Goal: Transaction & Acquisition: Purchase product/service

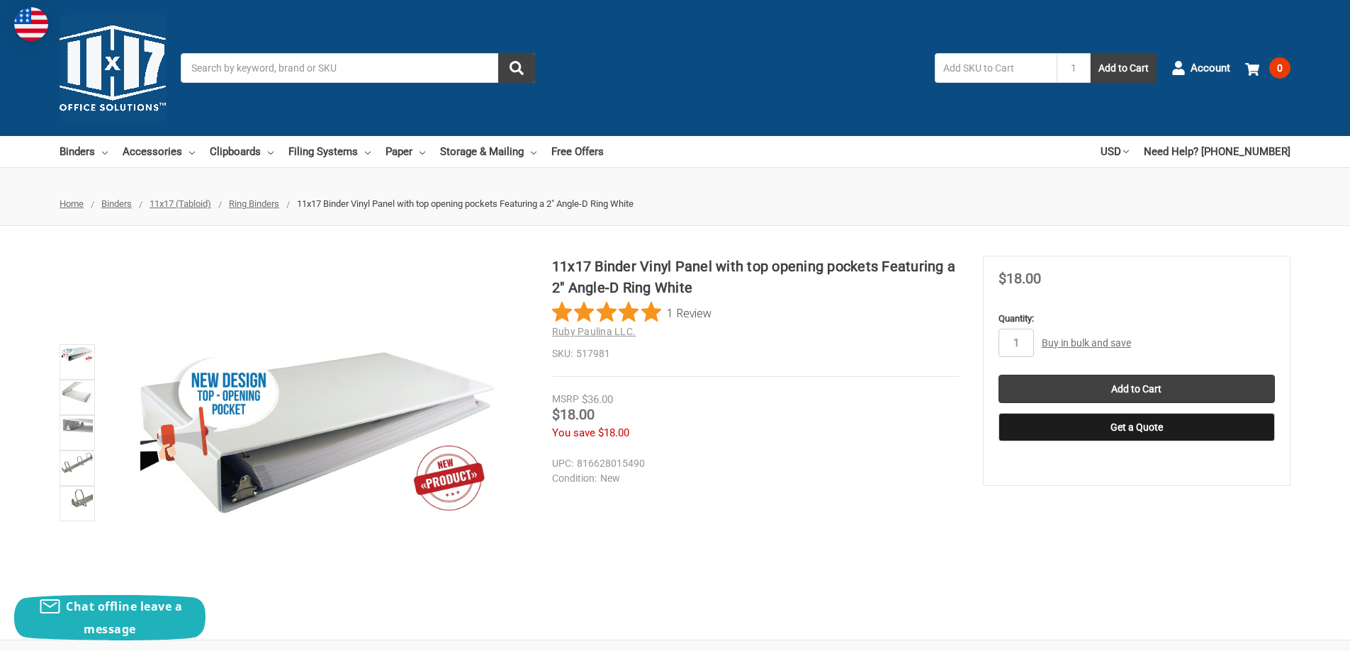
click at [1086, 343] on link "Buy in bulk and save" at bounding box center [1086, 342] width 89 height 11
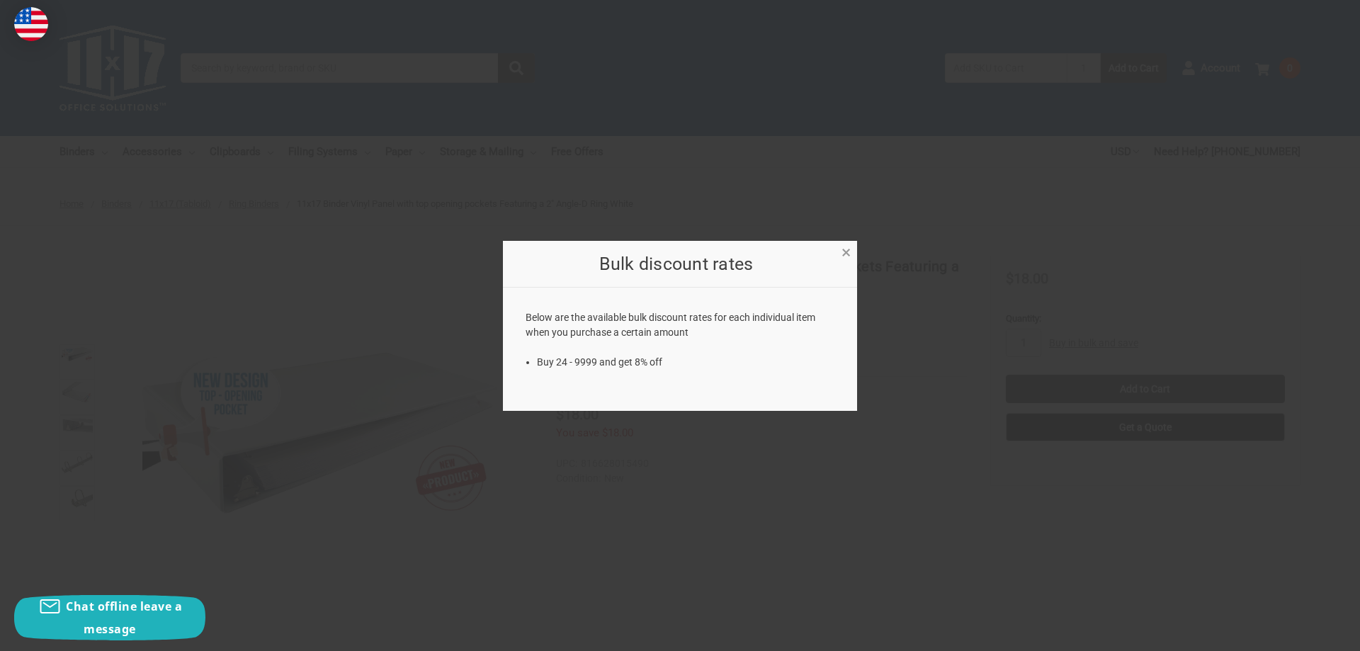
click at [843, 251] on span "×" at bounding box center [846, 252] width 9 height 21
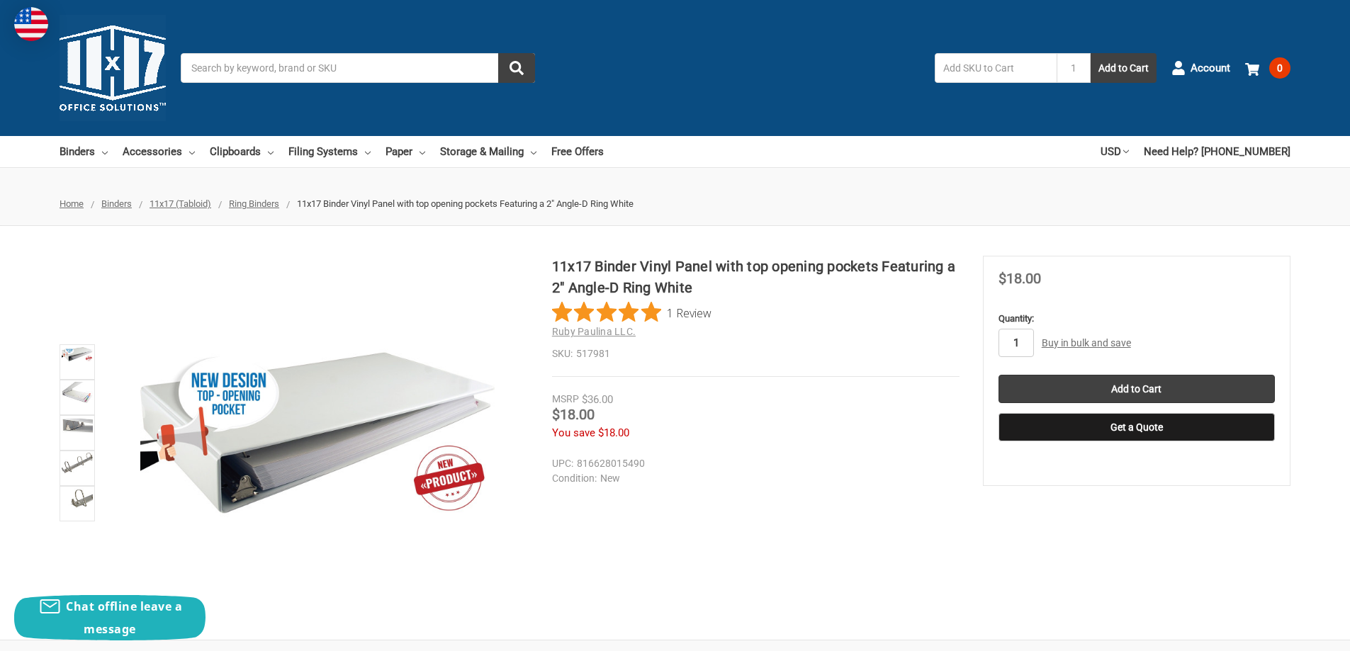
click at [1025, 339] on input "1" at bounding box center [1015, 343] width 35 height 28
type input "10"
click at [1081, 397] on input "Add to Cart" at bounding box center [1136, 389] width 276 height 28
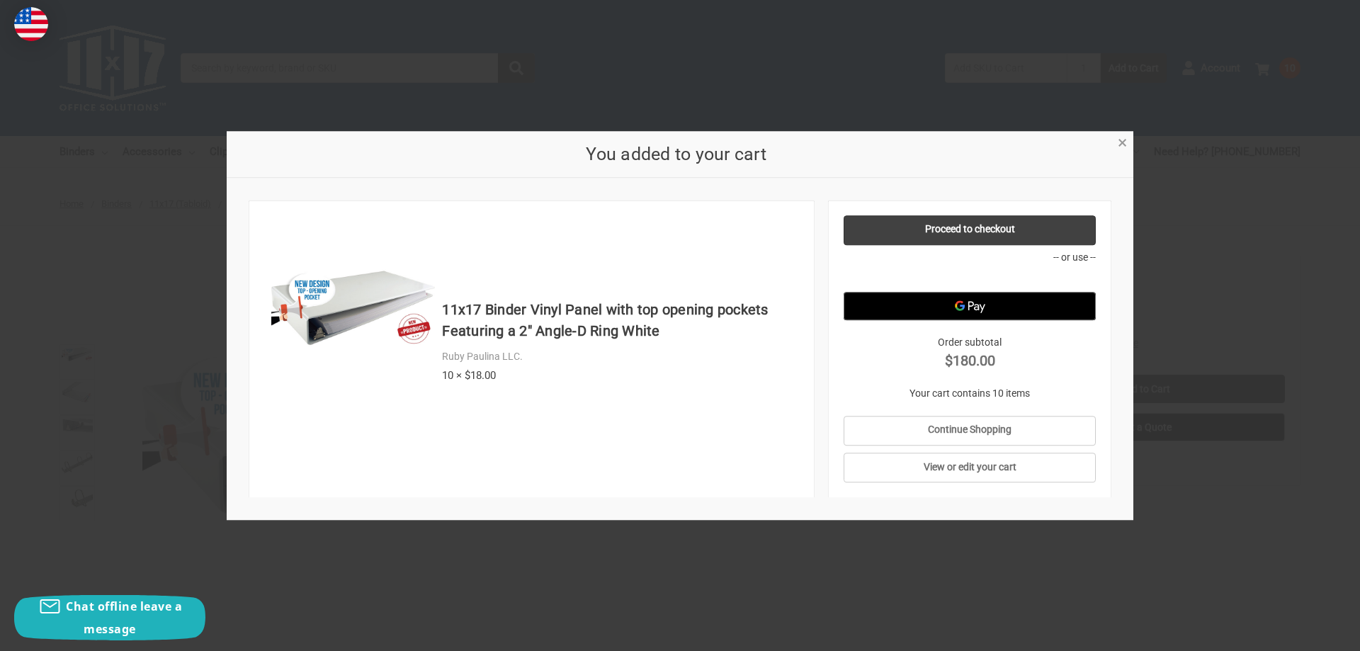
click at [1127, 147] on span "×" at bounding box center [1122, 143] width 9 height 21
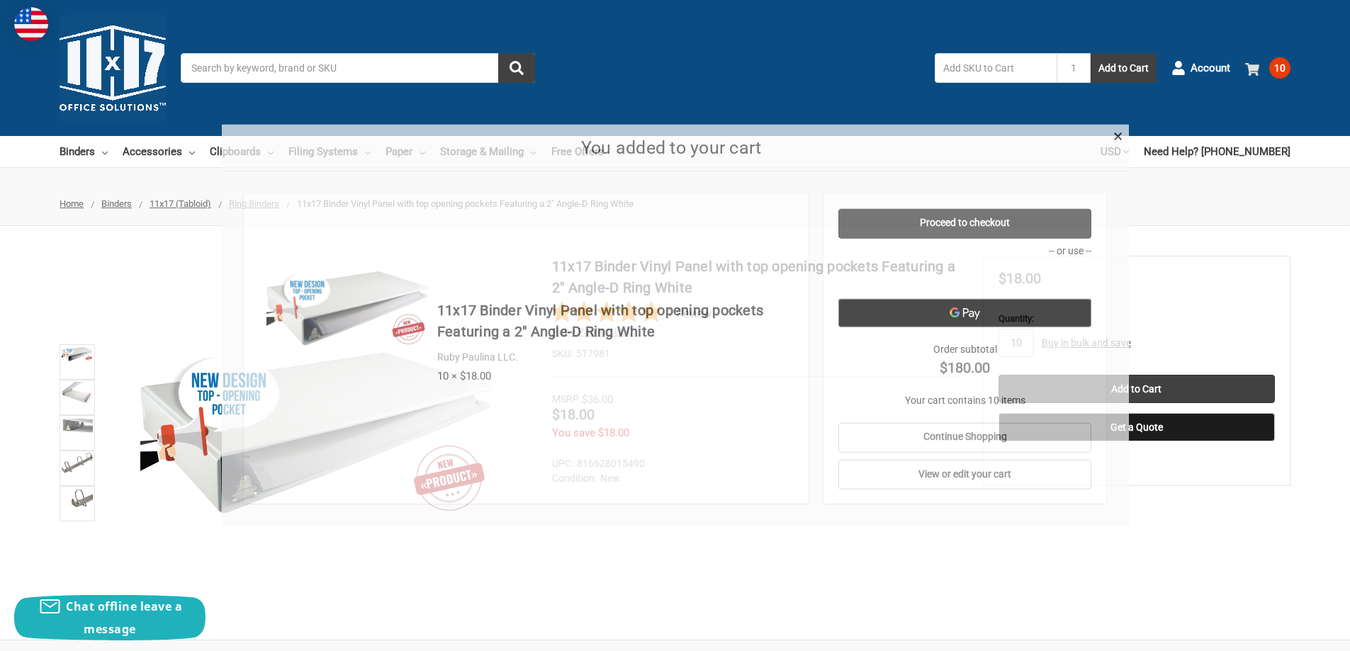
click at [1282, 64] on span "10" at bounding box center [1279, 67] width 21 height 21
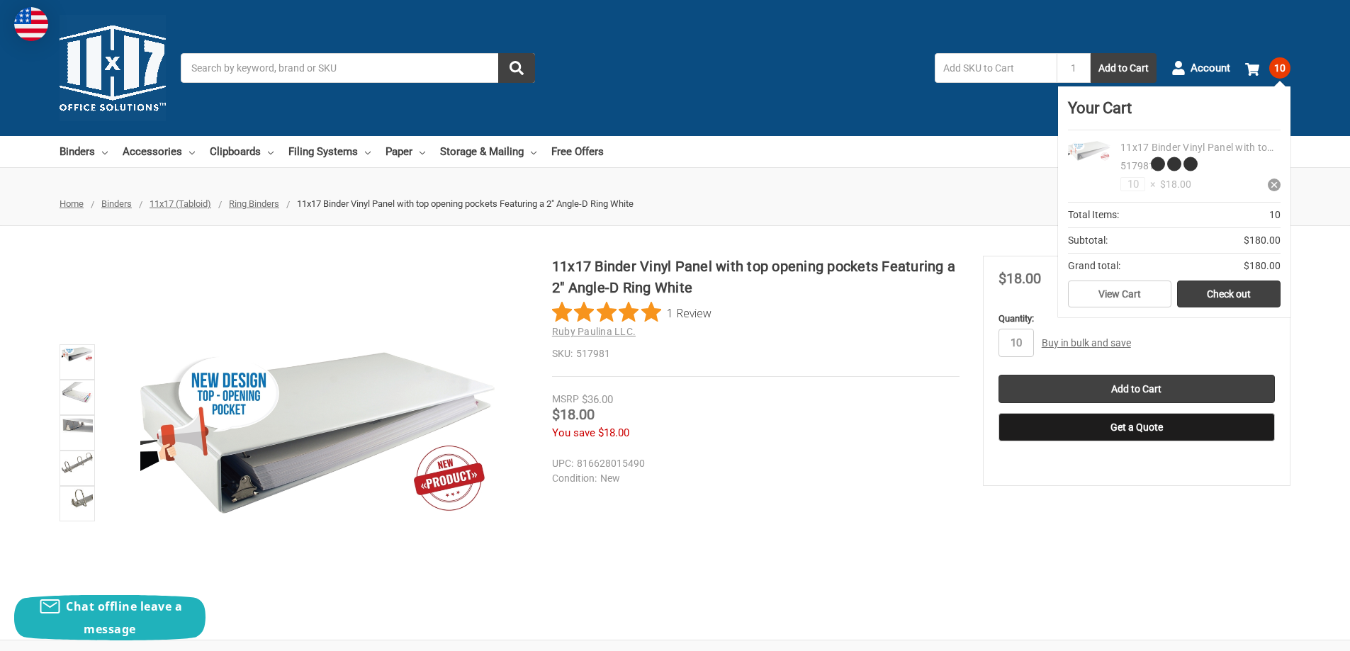
click at [1260, 66] on span at bounding box center [1254, 68] width 19 height 14
click at [1229, 290] on section "MSRP $36.00 Was Price Now $18.00 You save $18.00" at bounding box center [1136, 371] width 307 height 230
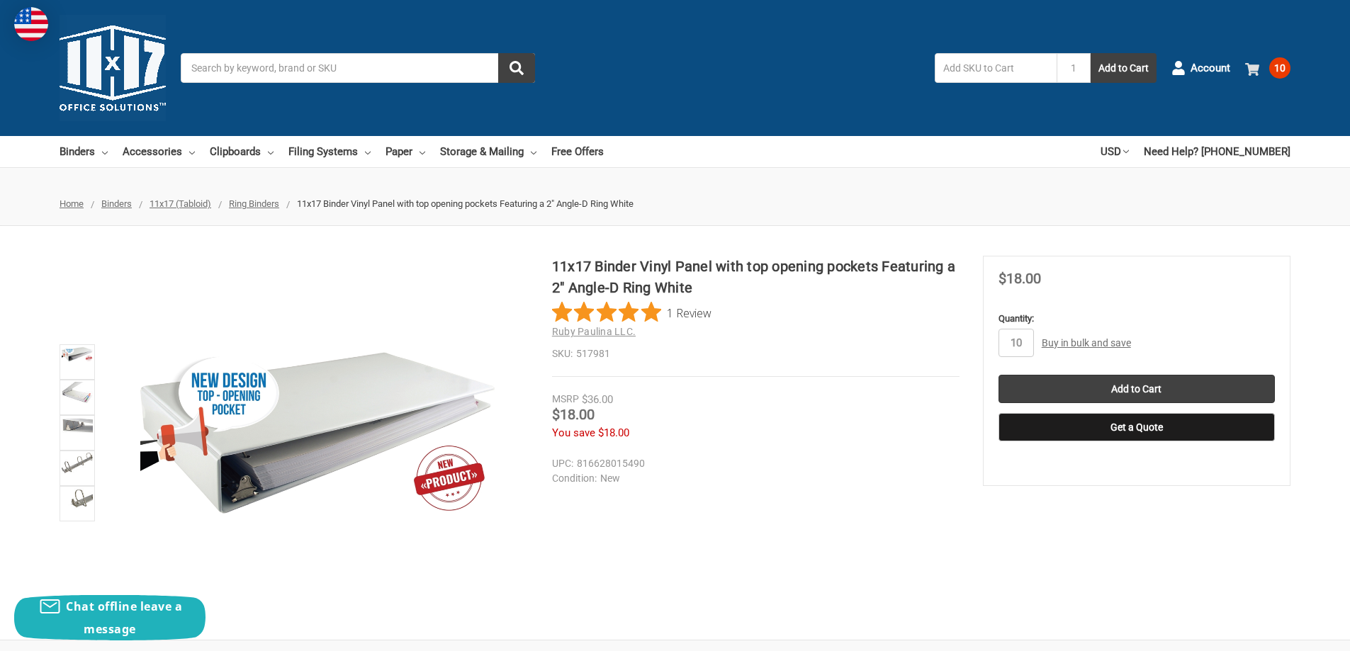
click at [1252, 61] on span at bounding box center [1252, 68] width 14 height 14
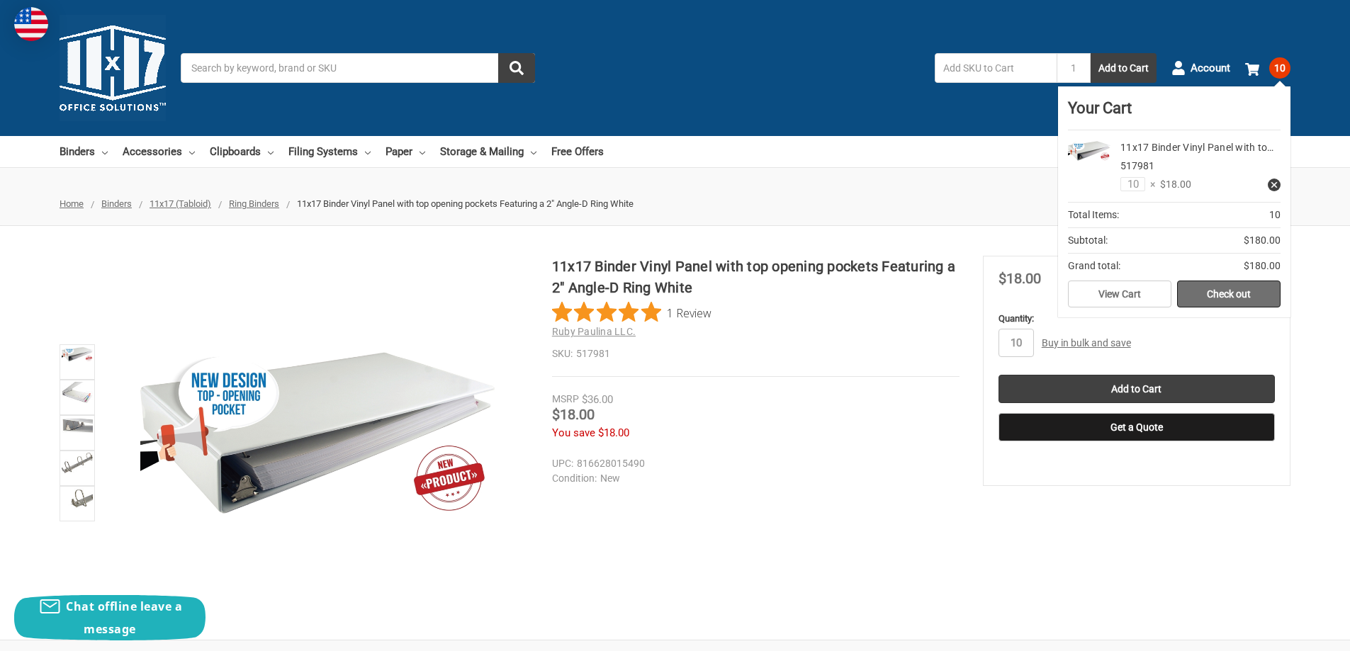
click at [1202, 295] on link "Check out" at bounding box center [1228, 294] width 103 height 27
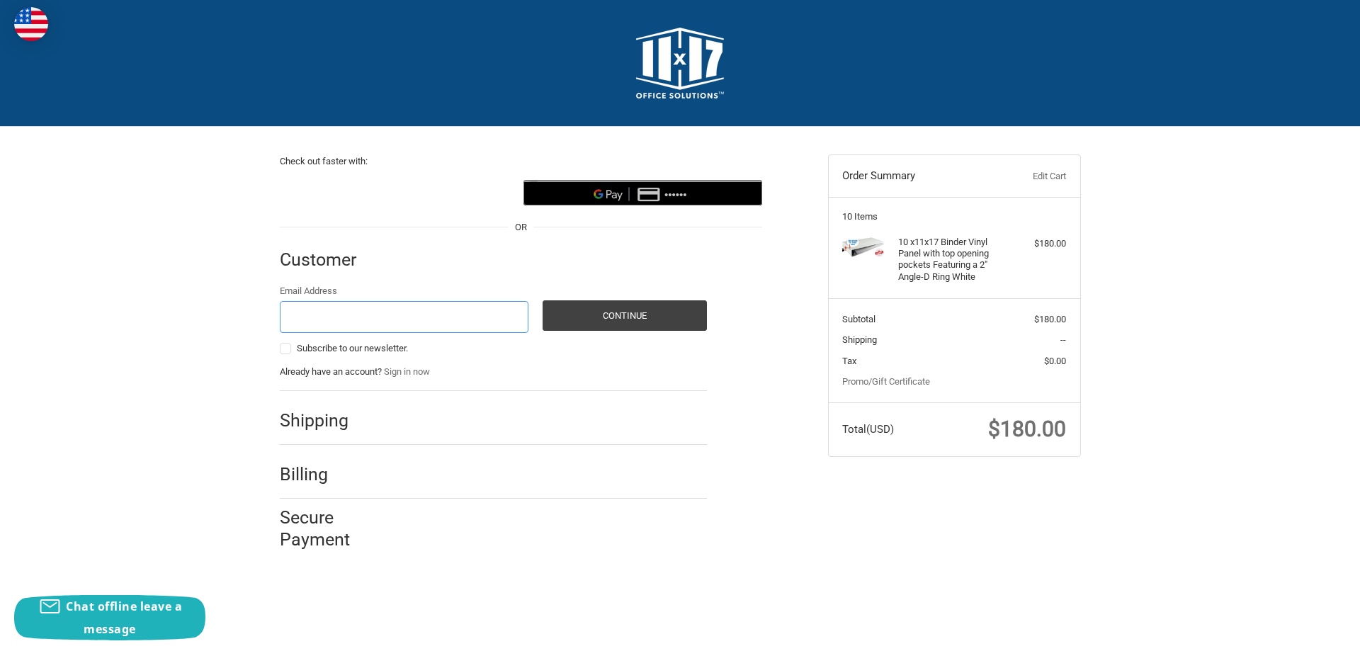
click at [432, 317] on input "Email Address" at bounding box center [404, 317] width 249 height 32
click at [646, 423] on div at bounding box center [541, 424] width 331 height 18
click at [678, 188] on text "••••••" at bounding box center [676, 194] width 23 height 12
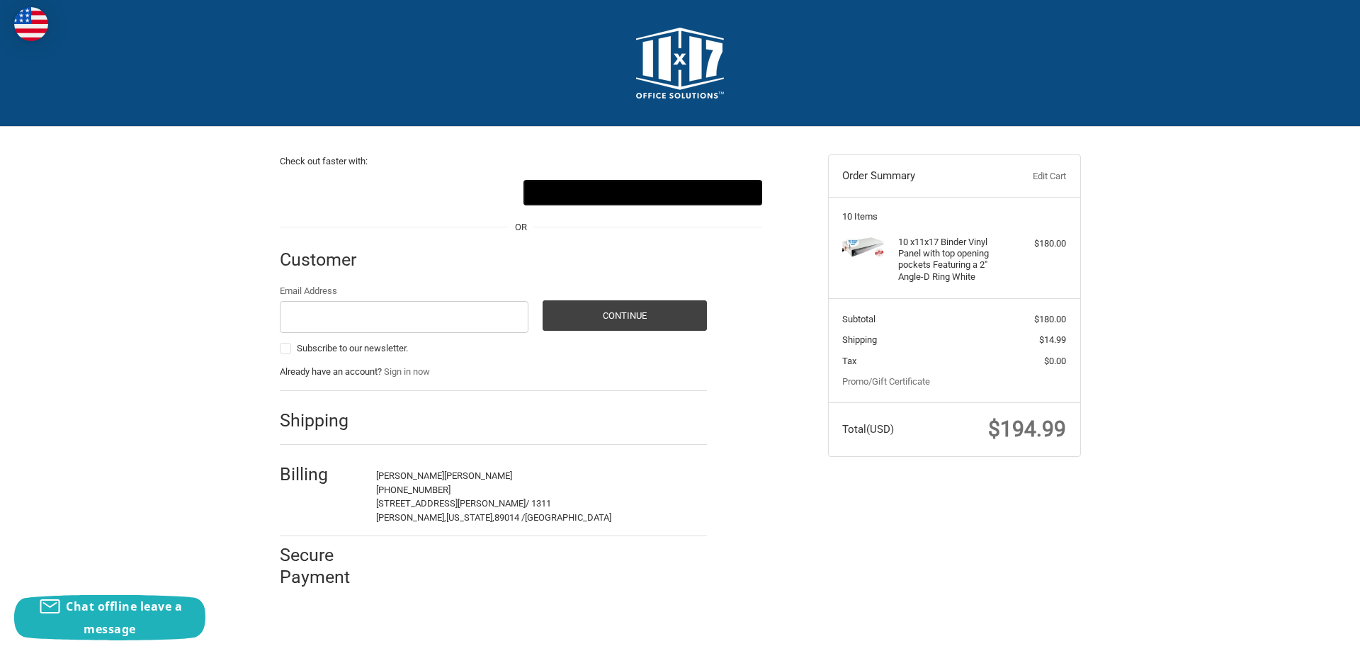
click at [411, 417] on div at bounding box center [541, 424] width 331 height 18
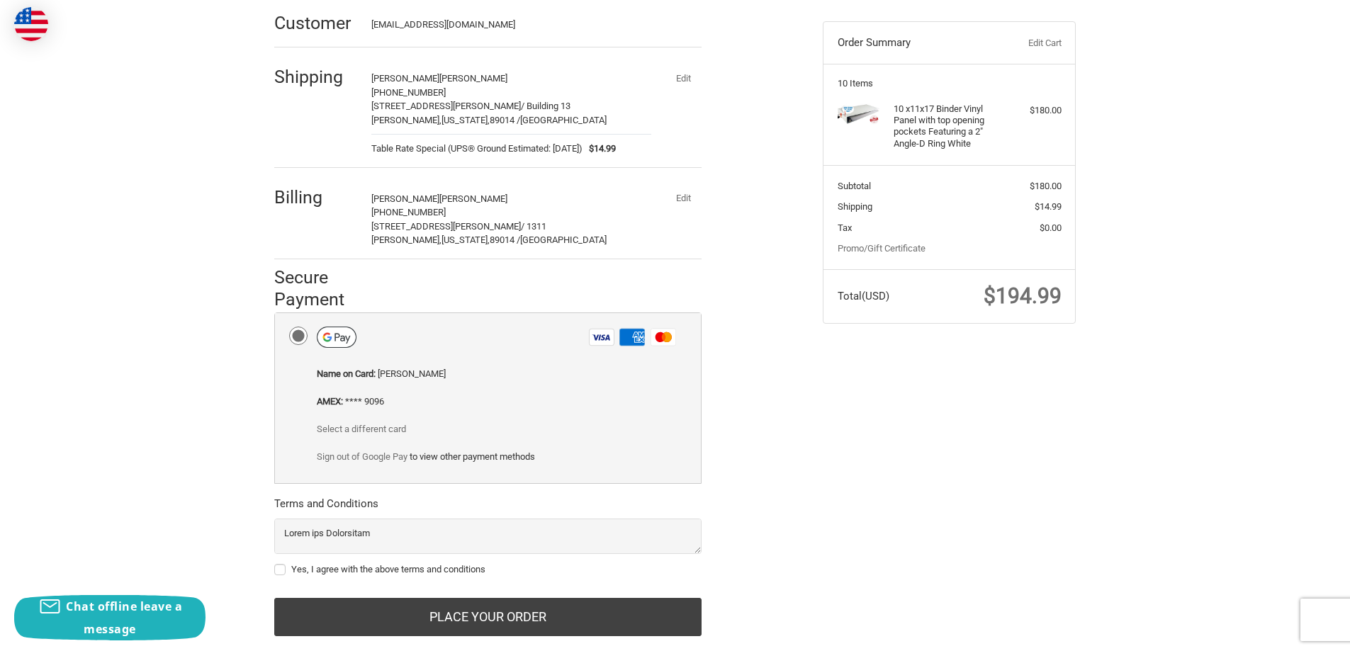
scroll to position [142, 0]
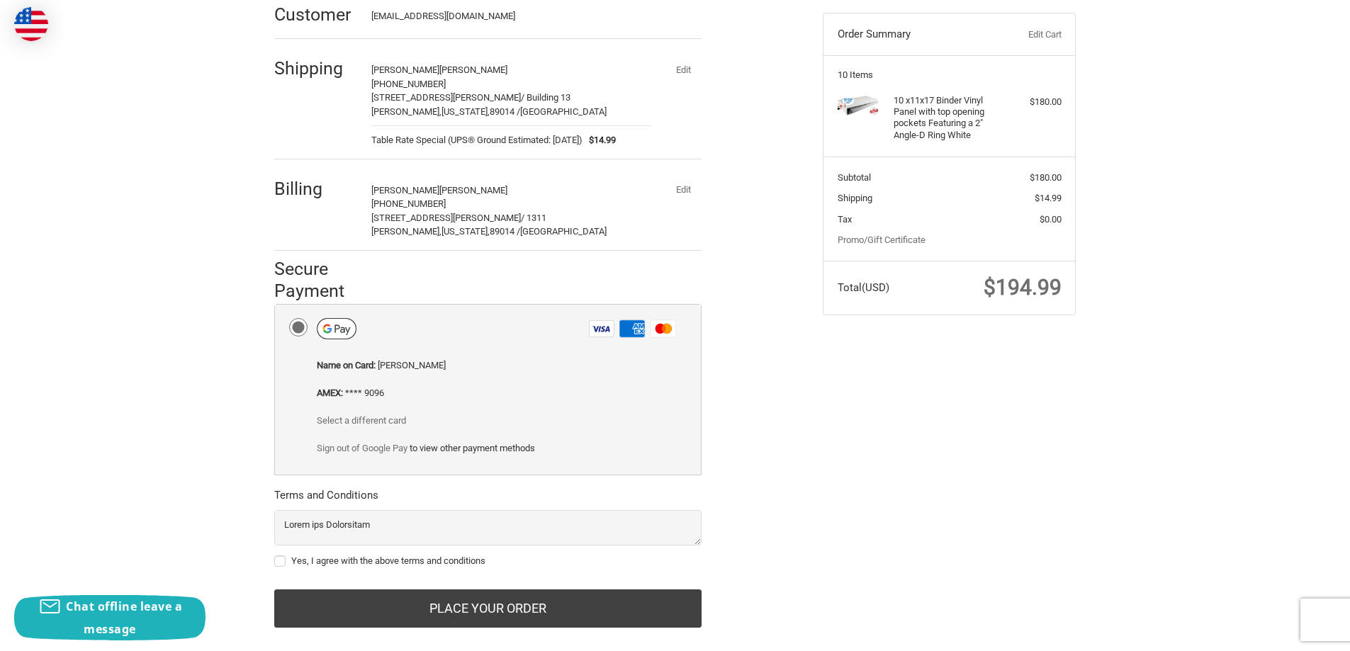
click at [685, 69] on button "Edit" at bounding box center [683, 70] width 37 height 20
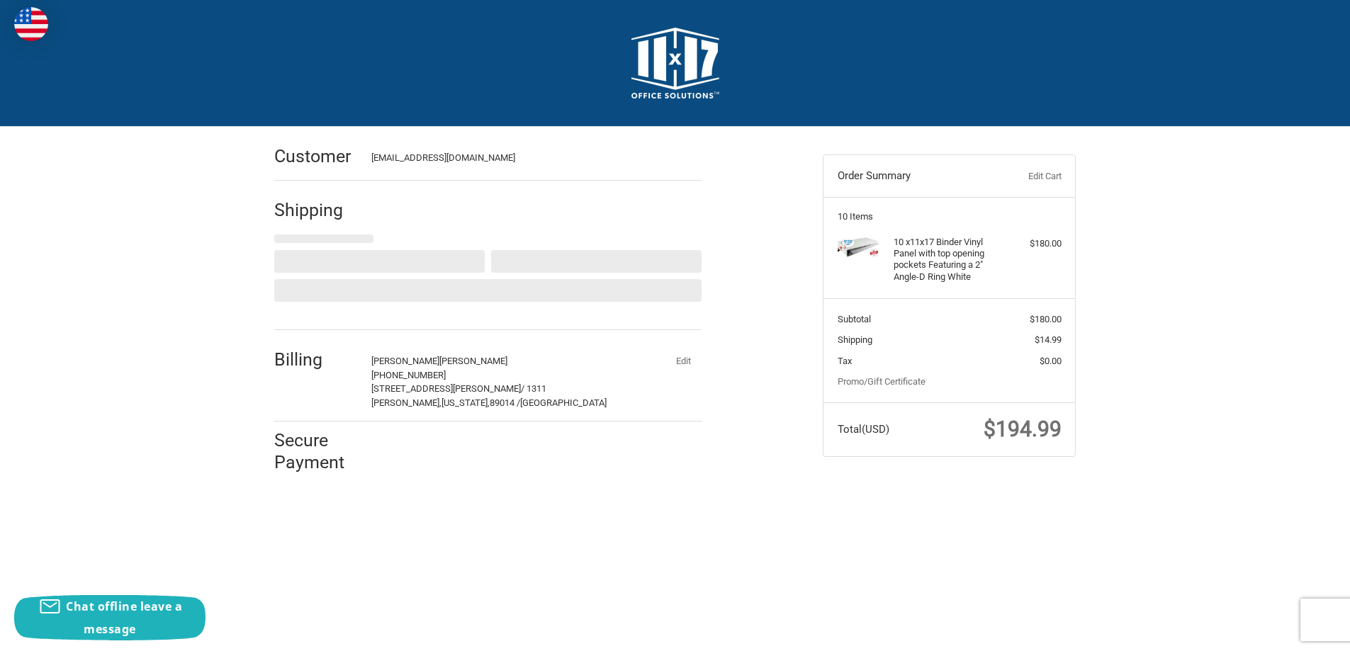
scroll to position [0, 0]
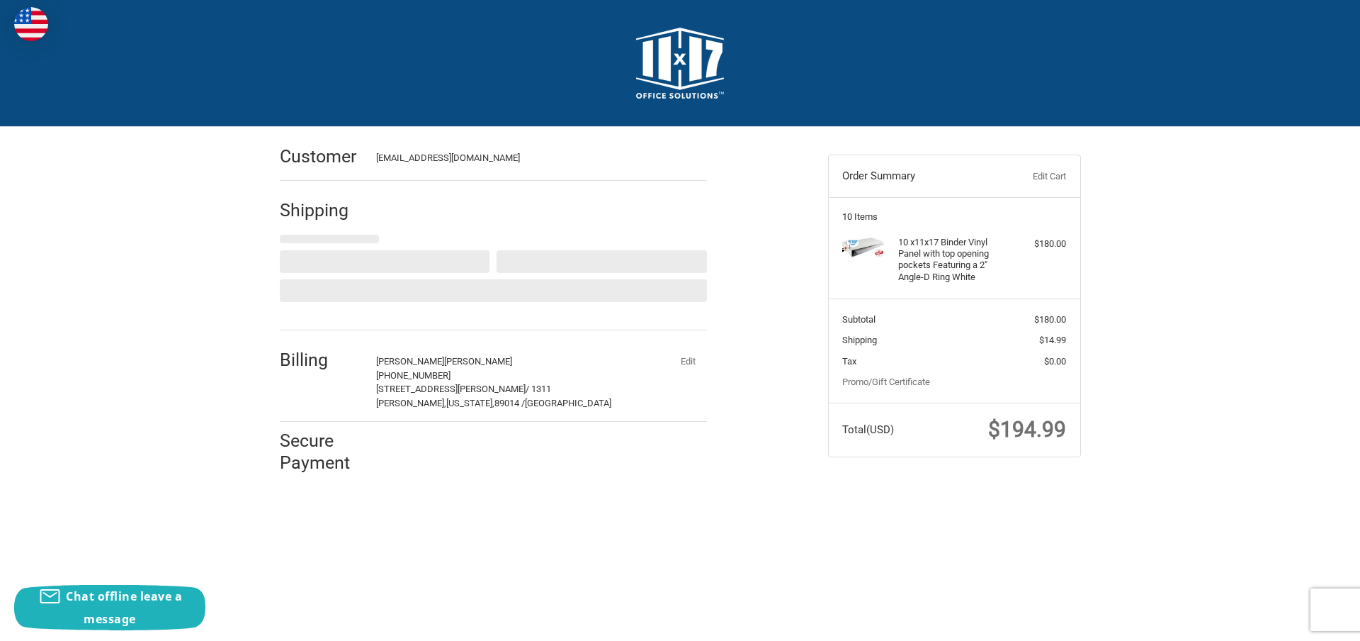
select select "US"
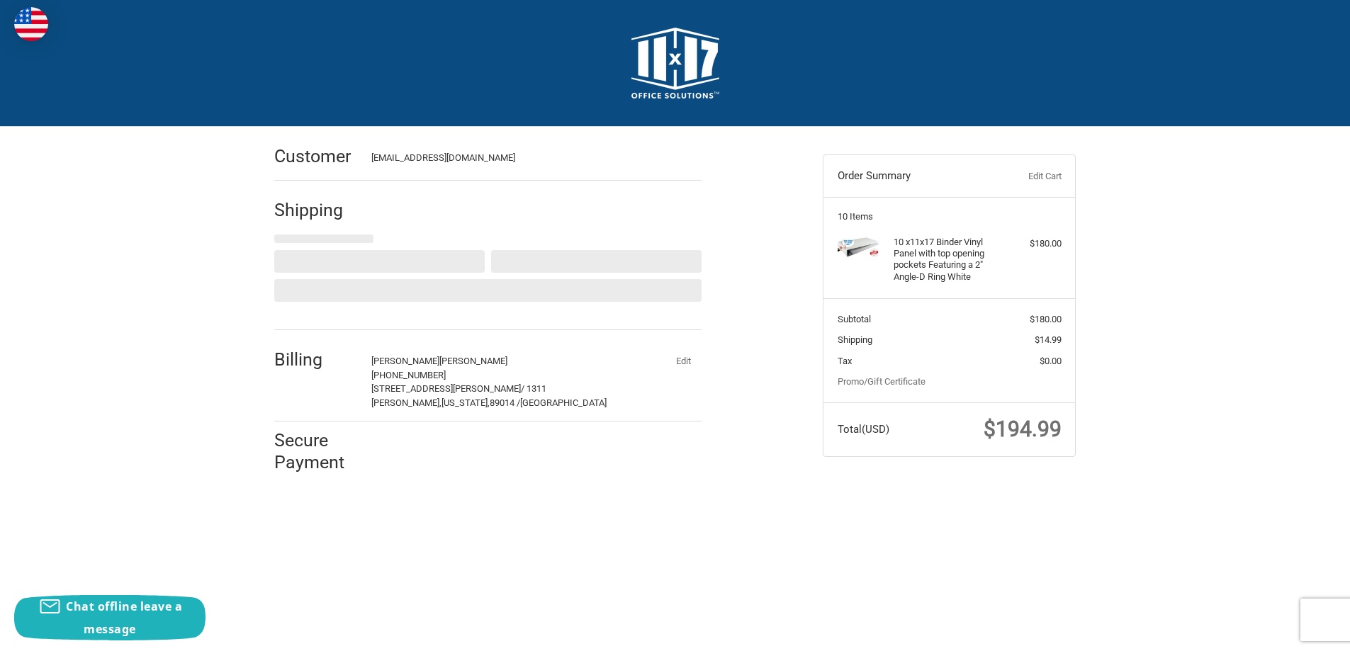
select select "NV"
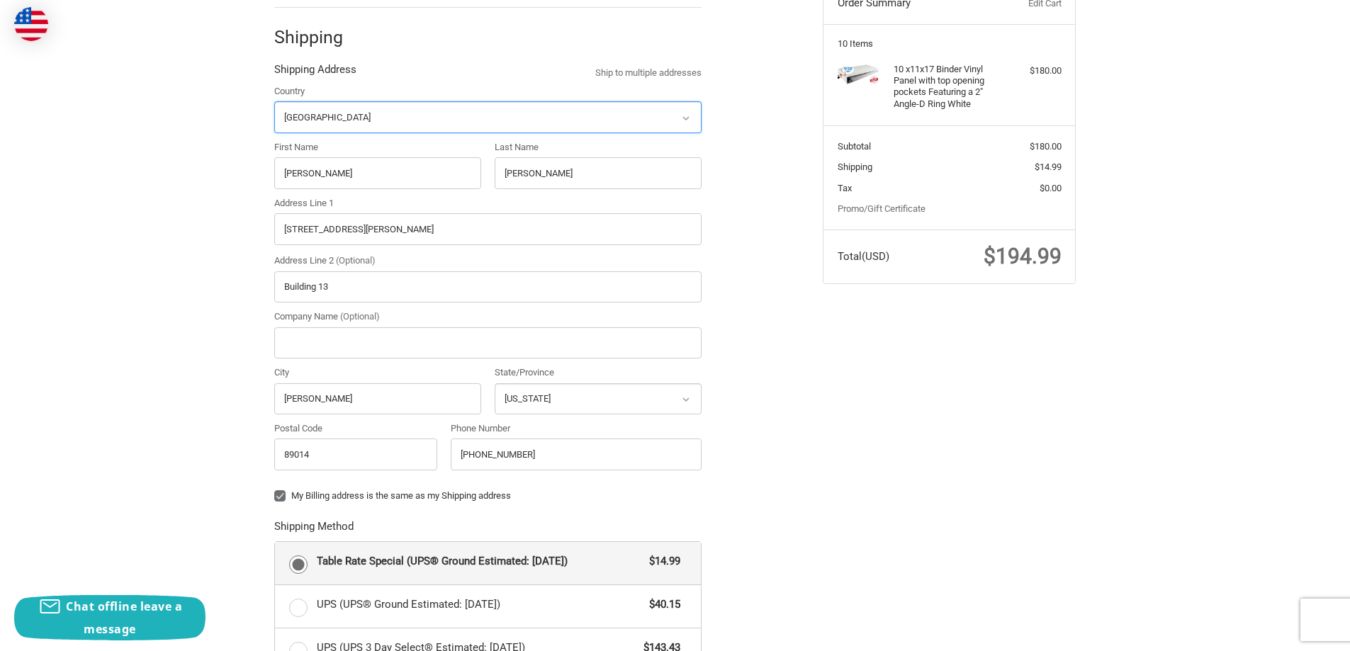
scroll to position [181, 0]
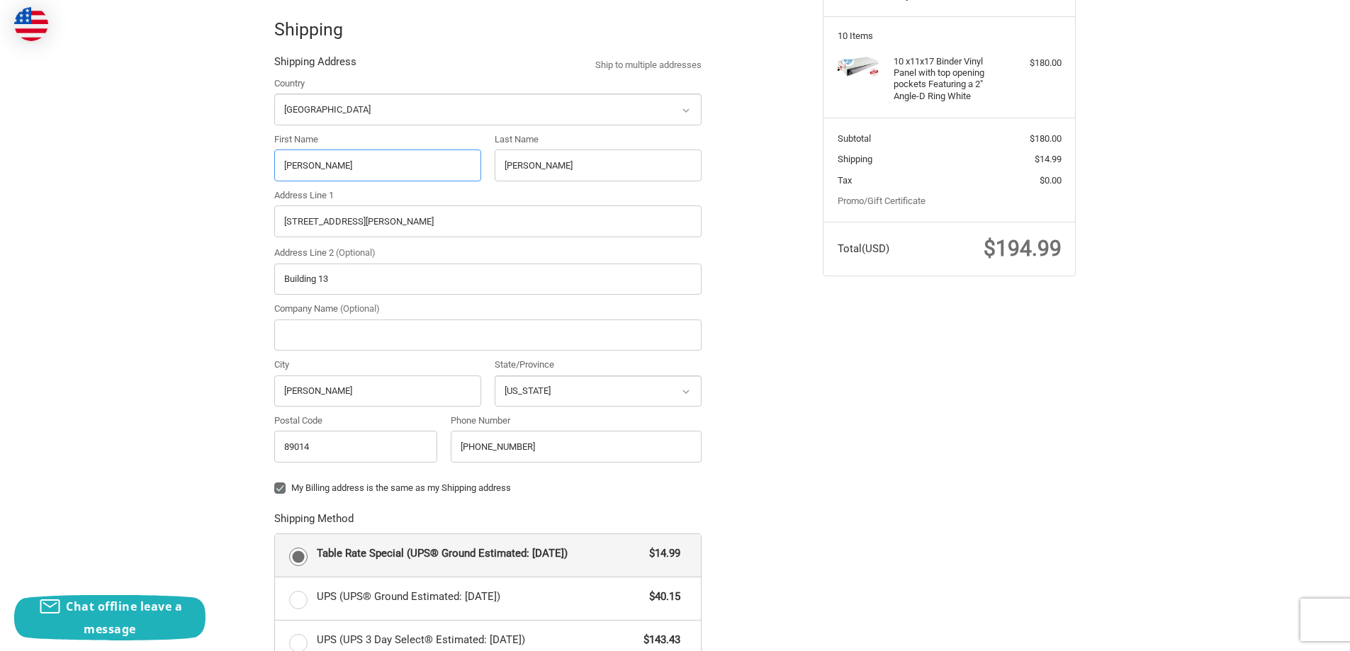
drag, startPoint x: 332, startPoint y: 169, endPoint x: 197, endPoint y: 161, distance: 135.6
click at [197, 162] on div "Customer ksburkey@gmail.com Shipping Shipping Address Ship to multiple addresse…" at bounding box center [675, 516] width 1350 height 1140
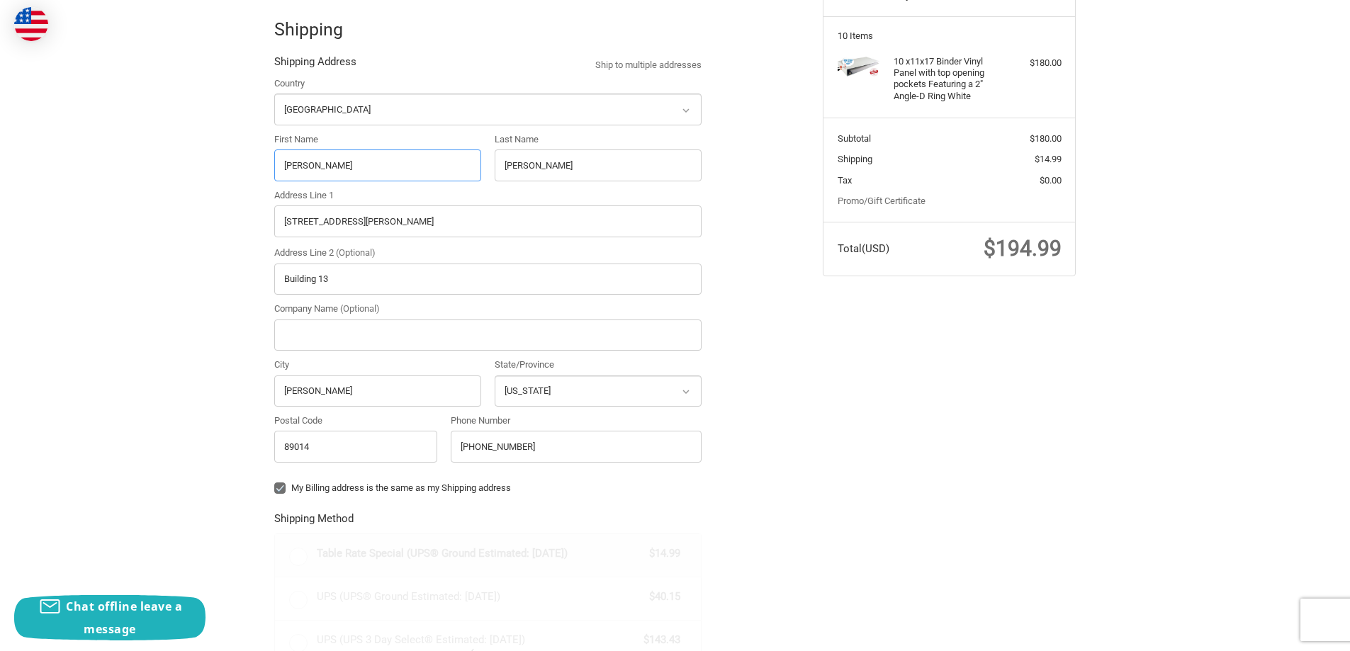
type input "Kelly"
type input "Silva"
click at [487, 278] on input "Building 13" at bounding box center [487, 280] width 427 height 32
type input "Building 1311"
click at [222, 328] on div "Customer ksburkey@gmail.com Shipping Shipping Address Ship to multiple addresse…" at bounding box center [675, 516] width 1350 height 1140
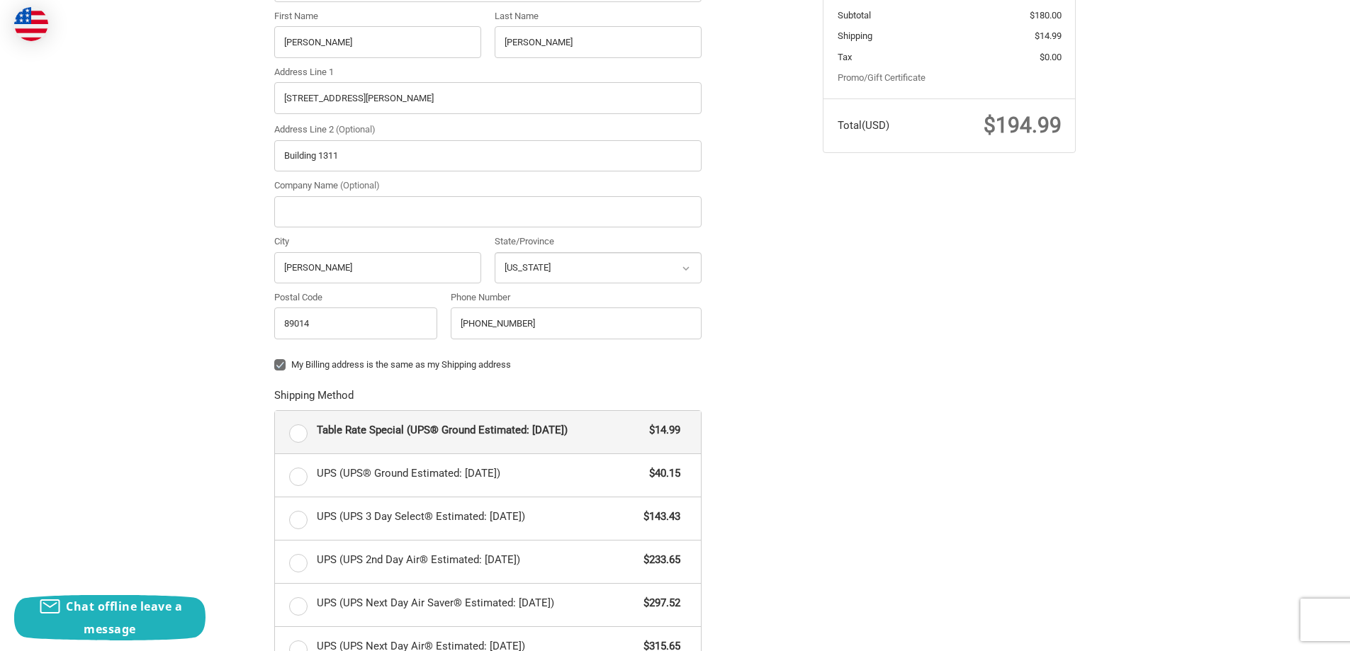
scroll to position [630, 0]
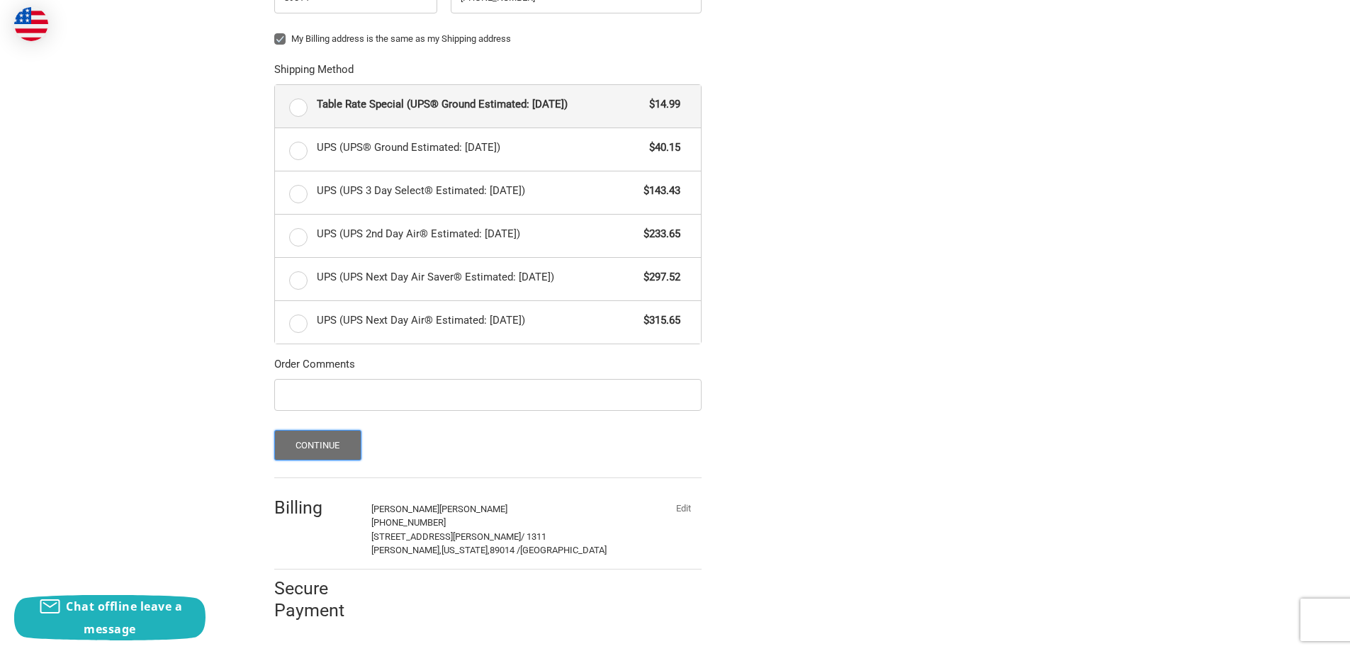
click at [313, 443] on button "Continue" at bounding box center [317, 445] width 87 height 30
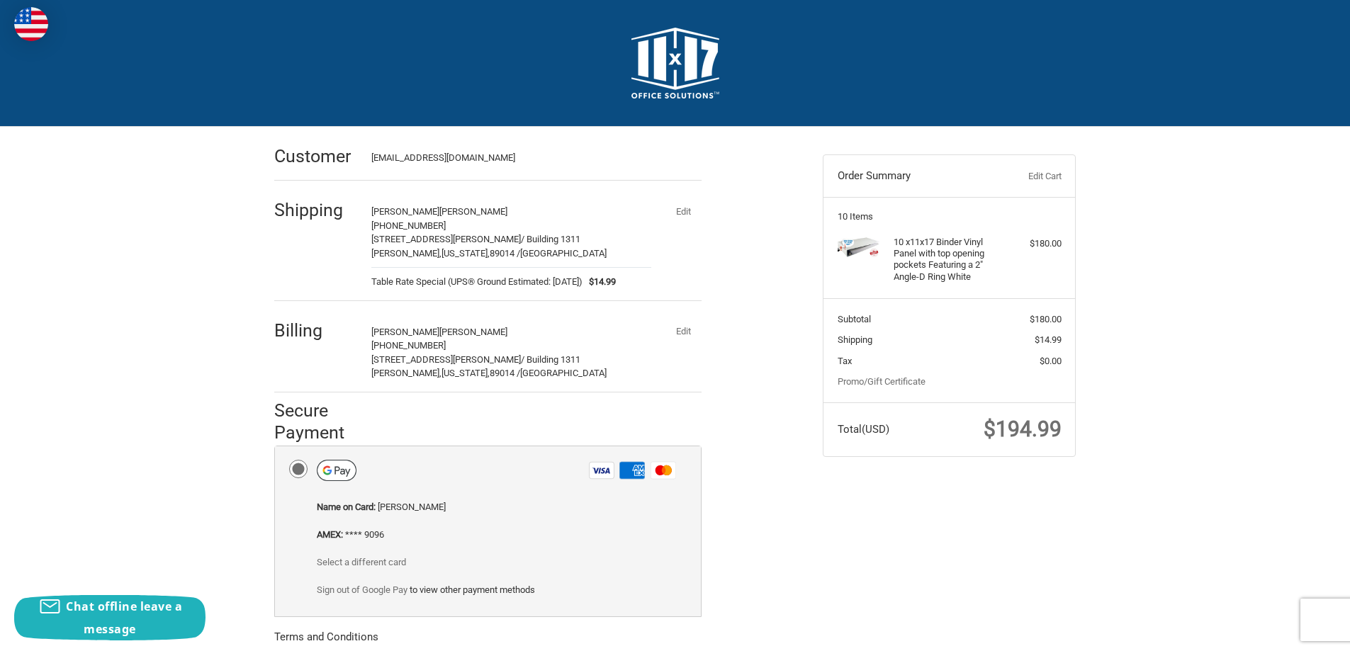
scroll to position [164, 0]
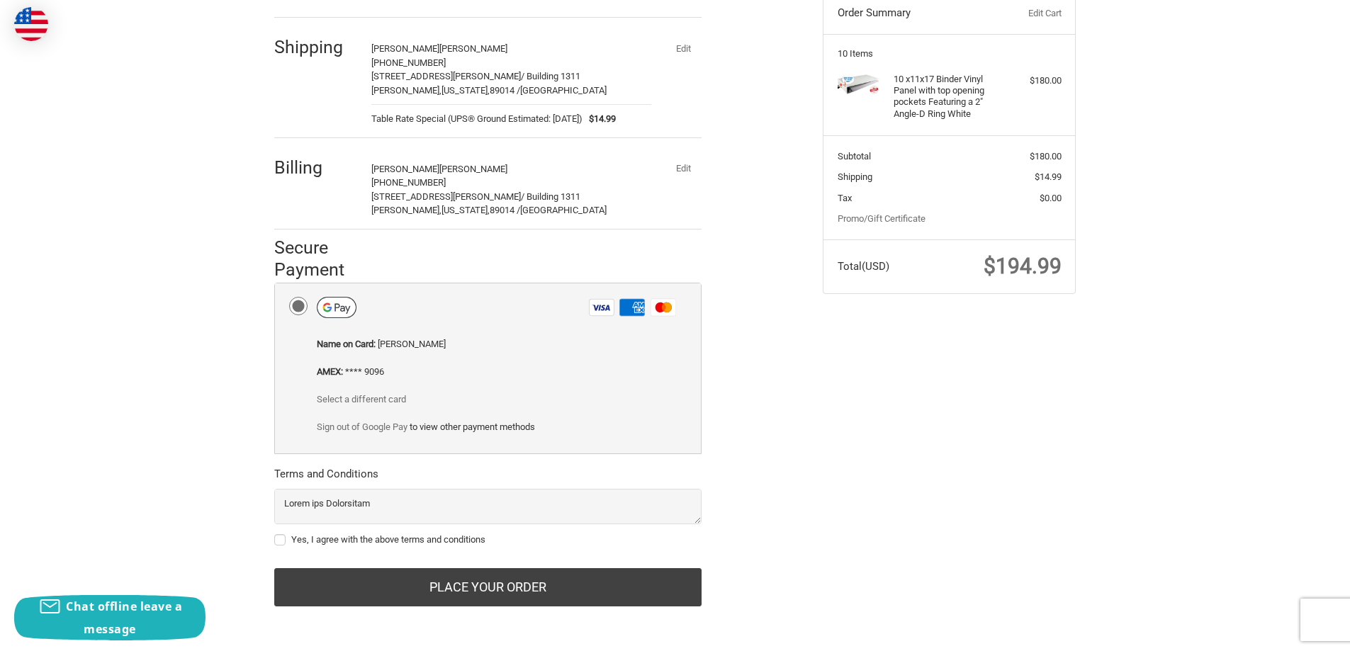
click at [682, 162] on button "Edit" at bounding box center [683, 169] width 37 height 20
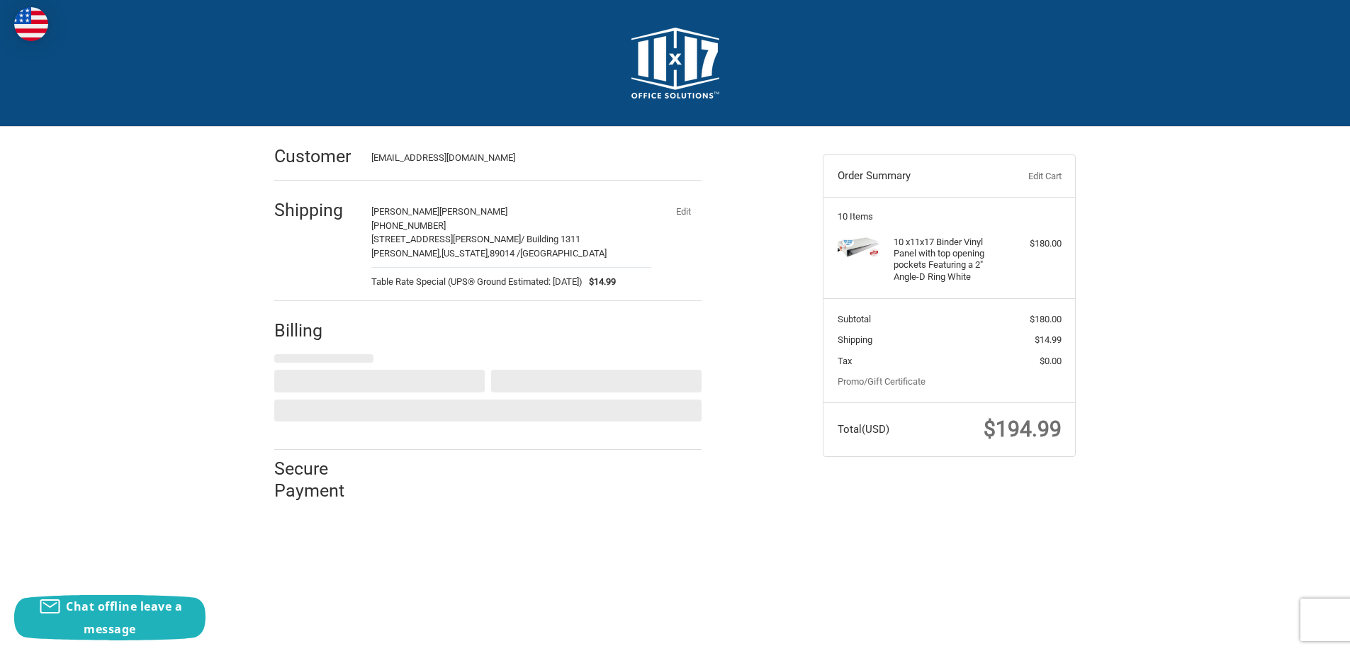
scroll to position [0, 0]
select select "US"
select select "NV"
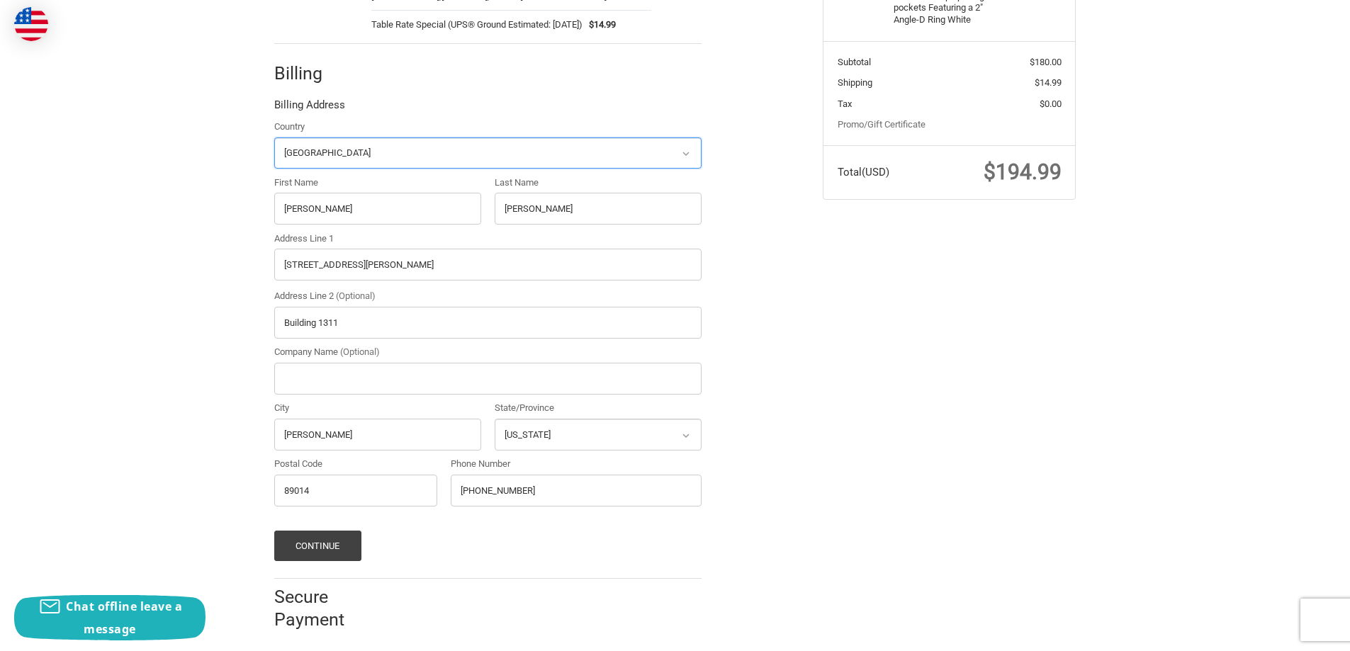
scroll to position [266, 0]
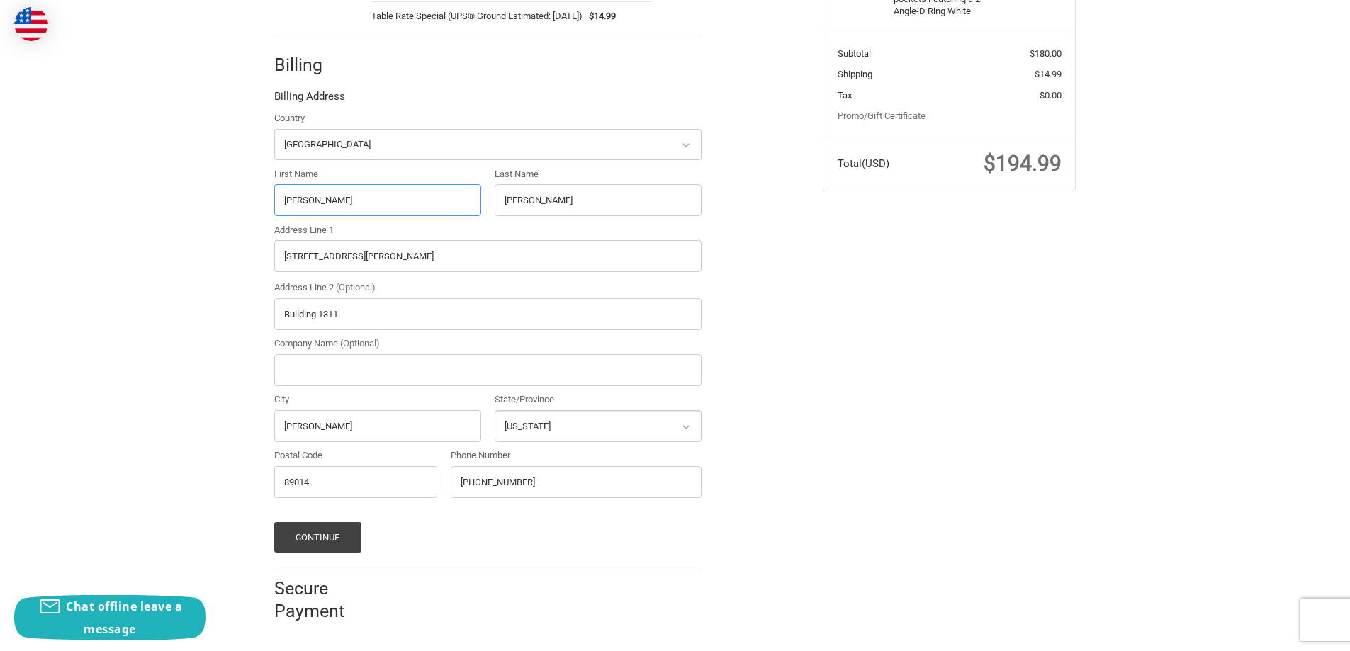
drag, startPoint x: 353, startPoint y: 191, endPoint x: 200, endPoint y: 195, distance: 153.1
click at [200, 195] on div "Customer ksburkey@gmail.com Shipping Kelly Silva +1 702-270-6310 375 N. Stephan…" at bounding box center [675, 249] width 1350 height 777
type input "Kathleen"
type input "Burkey"
click at [344, 536] on button "Continue" at bounding box center [317, 537] width 87 height 30
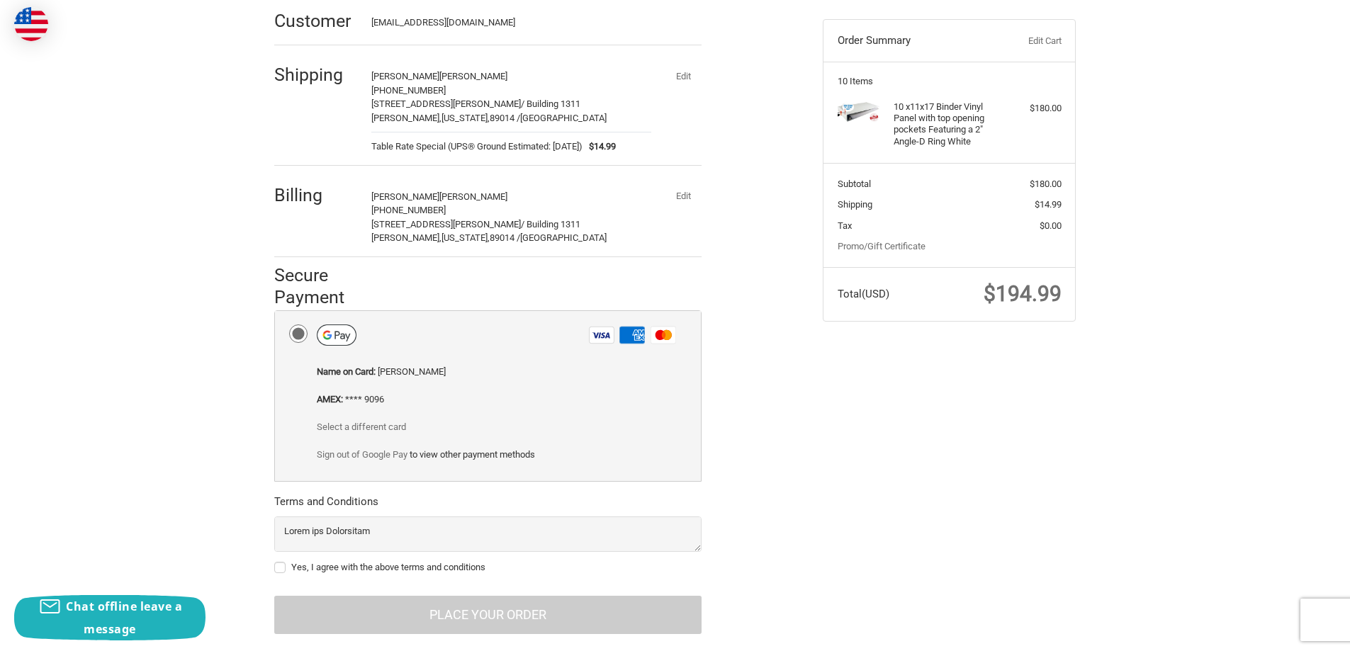
scroll to position [164, 0]
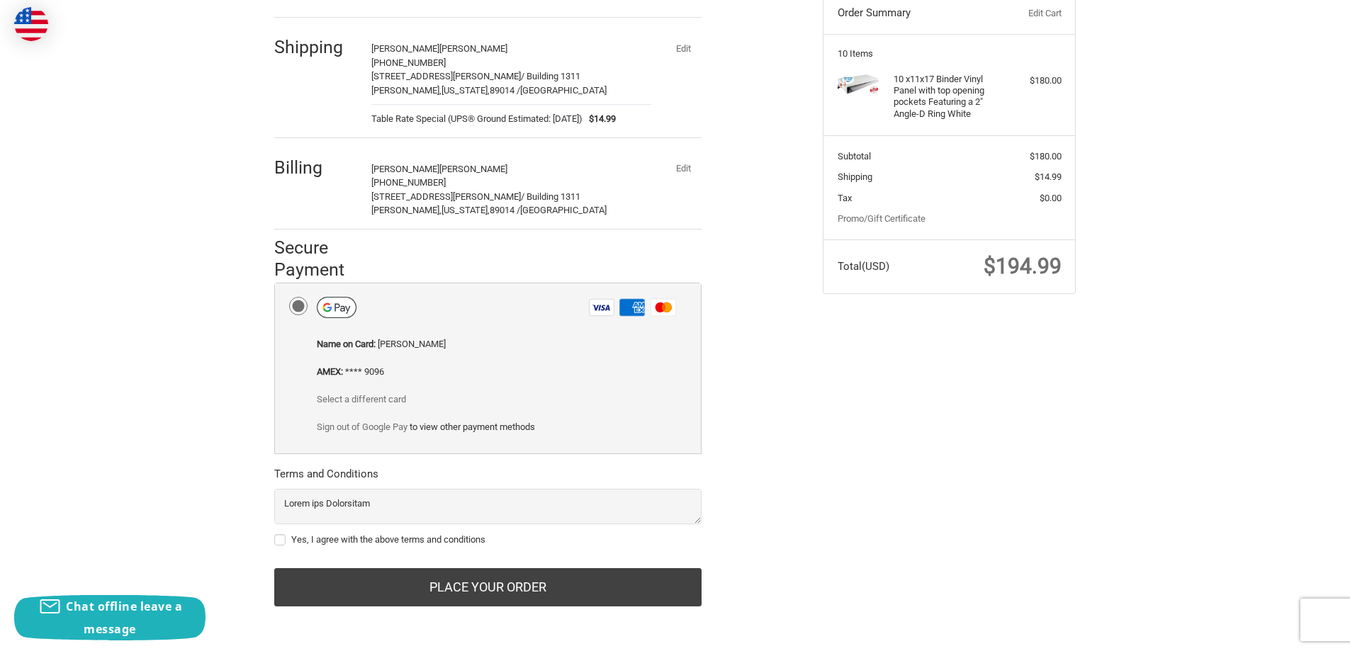
click at [278, 542] on label "Yes, I agree with the above terms and conditions" at bounding box center [487, 539] width 427 height 11
click at [275, 534] on input "Yes, I agree with the above terms and conditions" at bounding box center [274, 533] width 1 height 1
checkbox input "true"
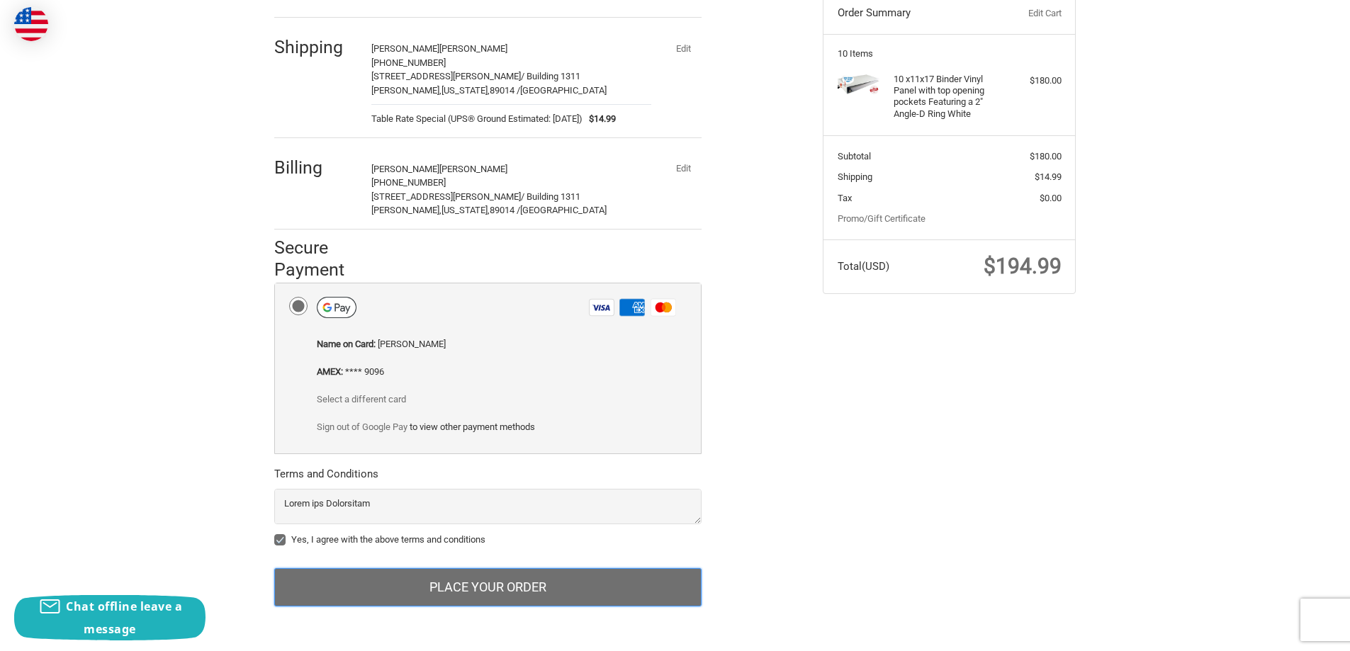
click at [509, 593] on button "Place Your Order" at bounding box center [487, 587] width 427 height 38
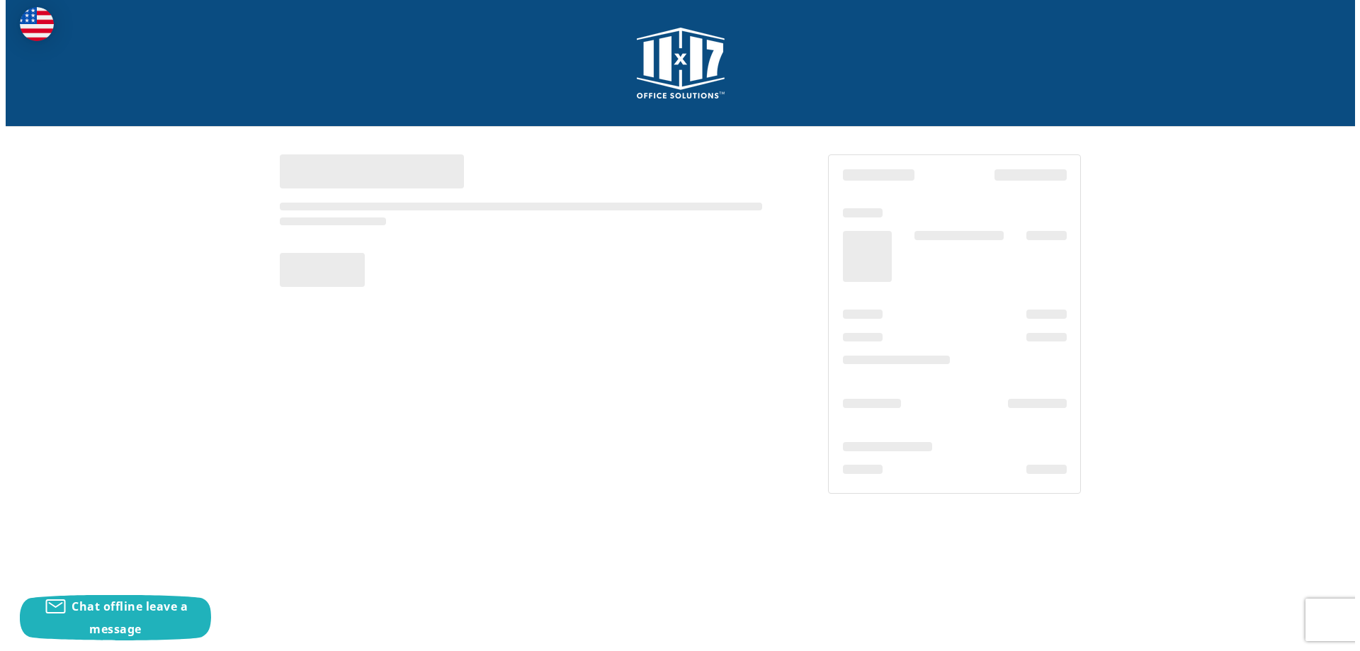
scroll to position [0, 0]
